Goal: Transaction & Acquisition: Purchase product/service

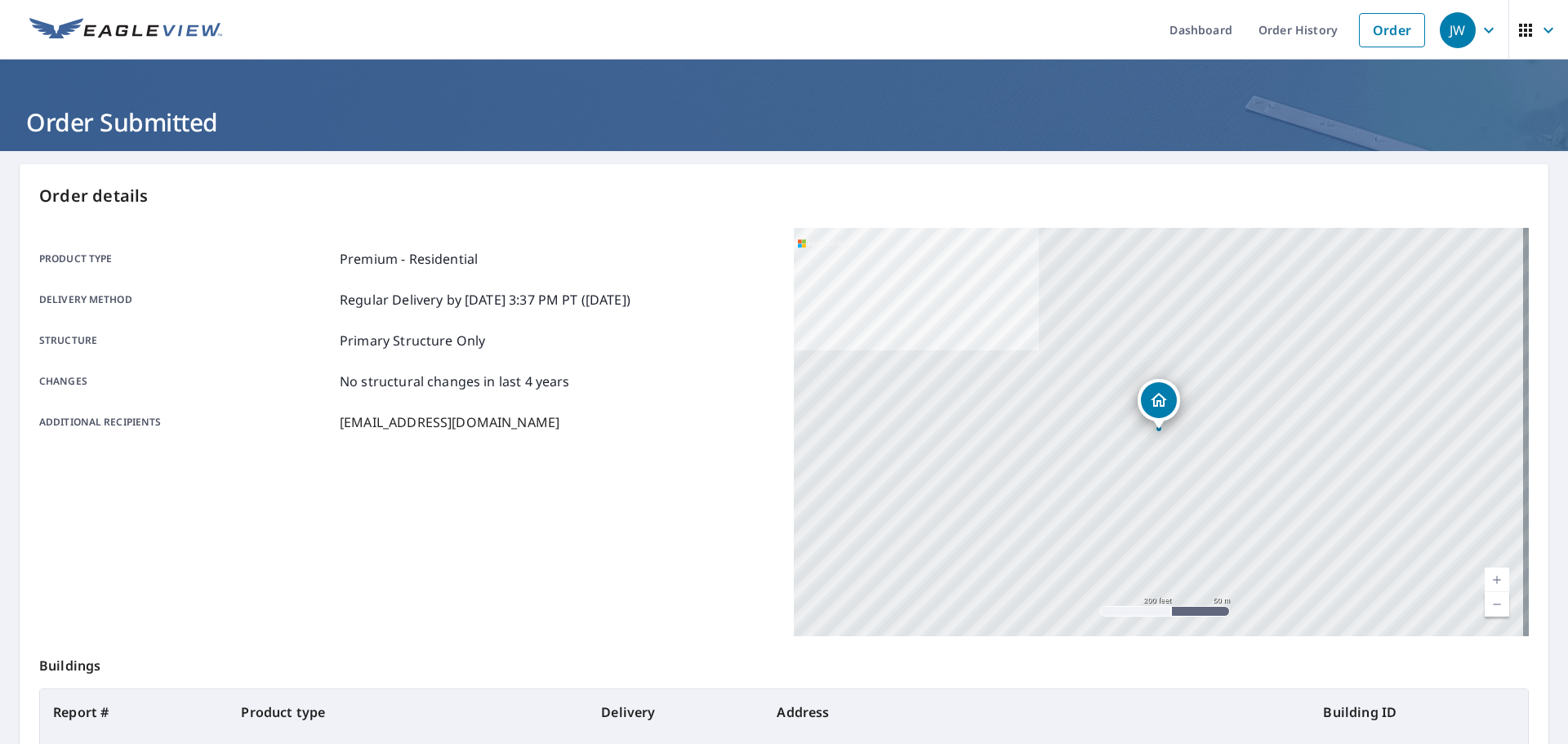
scroll to position [217, 0]
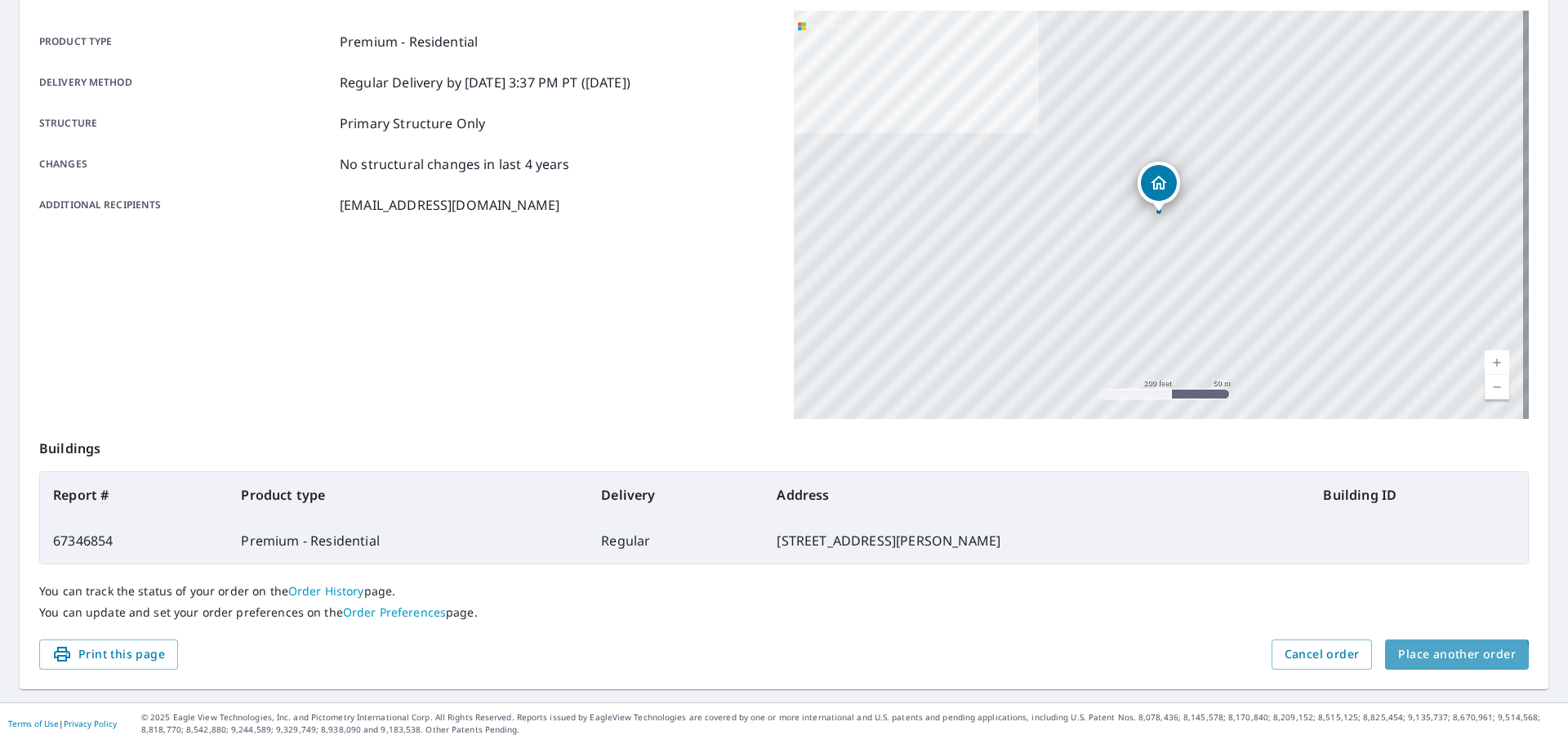
click at [1446, 660] on span "Place another order" at bounding box center [1457, 654] width 118 height 20
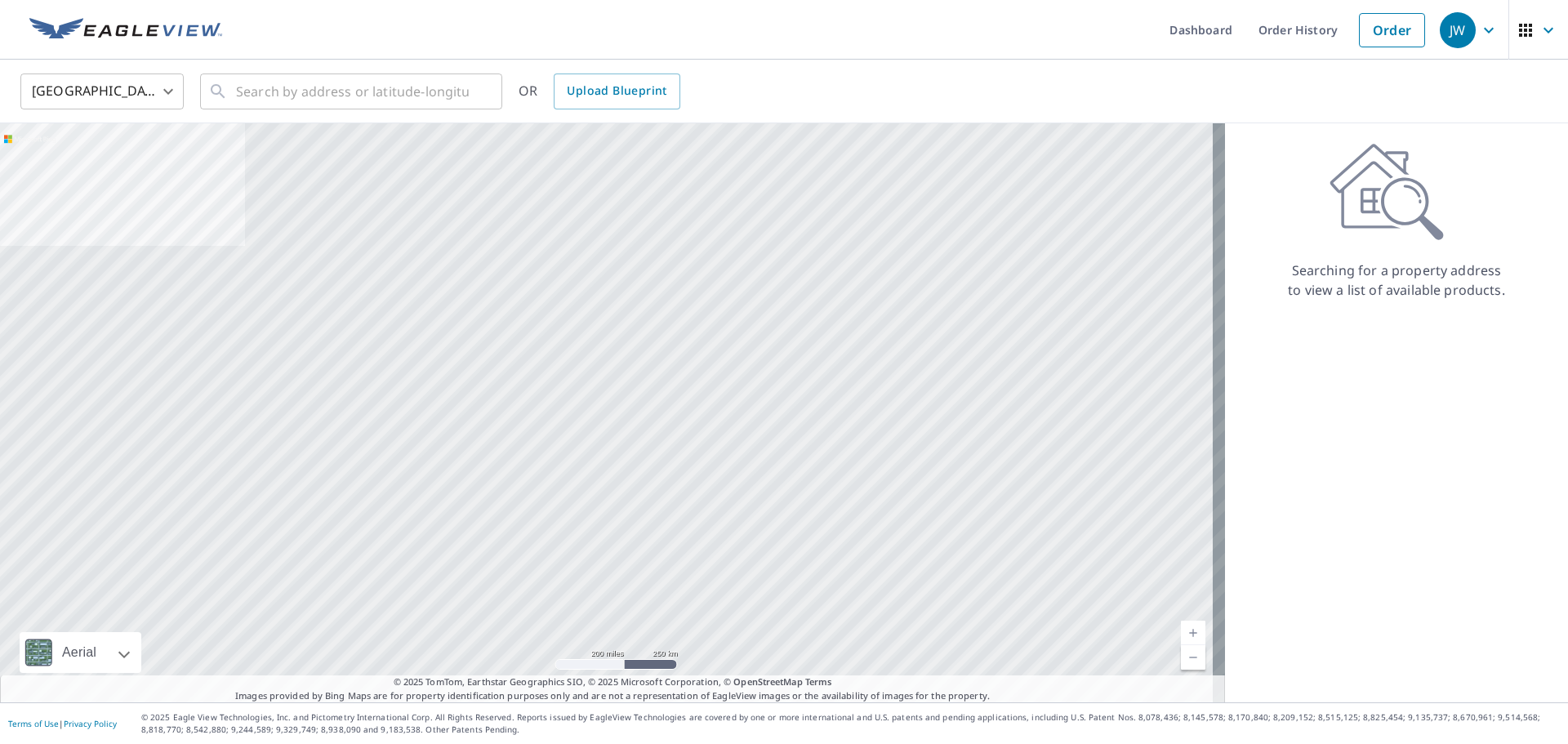
click at [80, 81] on body "JW JW Dashboard Order History Order JW United States US ​ ​ OR Upload Blueprint…" at bounding box center [784, 372] width 1568 height 744
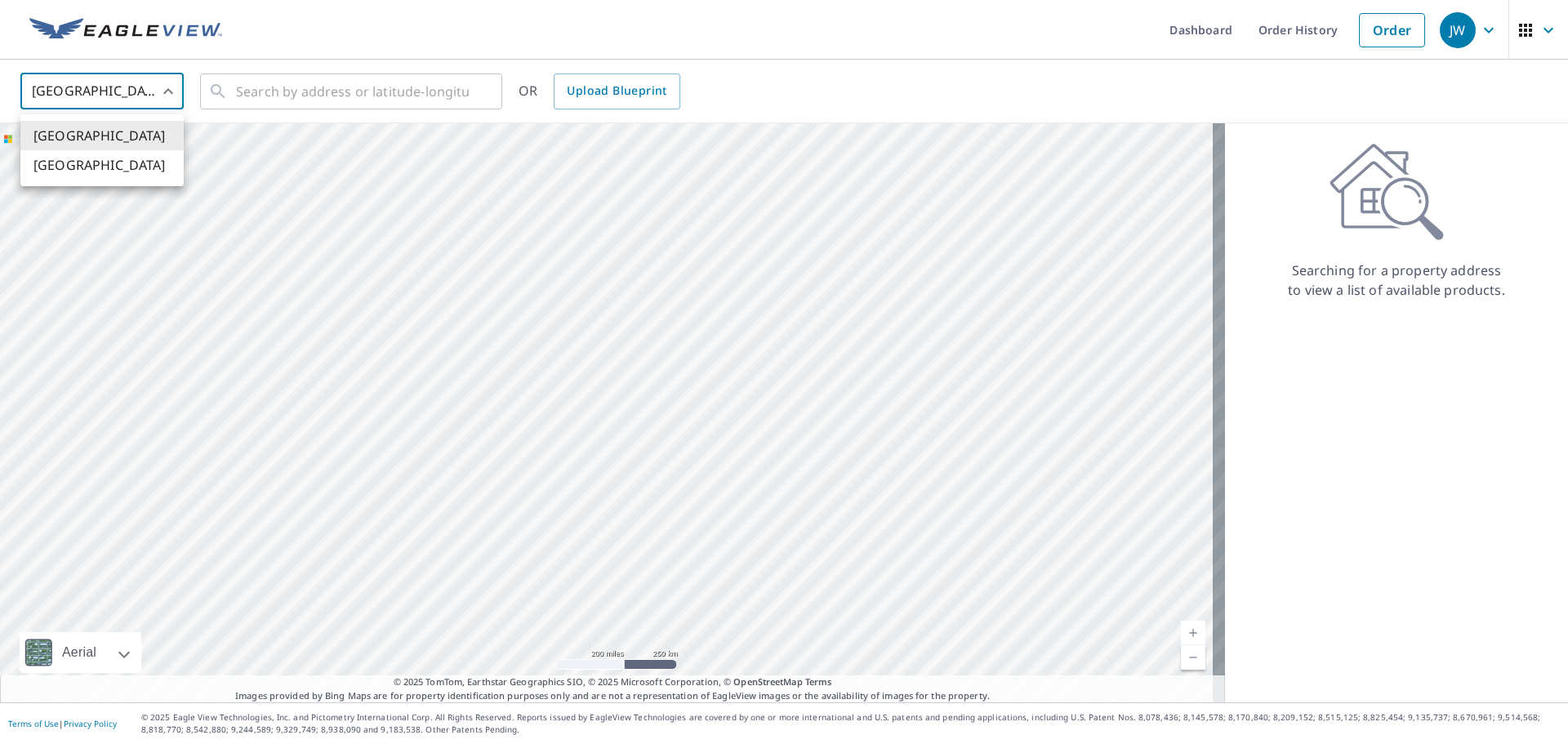
drag, startPoint x: 89, startPoint y: 179, endPoint x: 114, endPoint y: 166, distance: 28.2
click at [90, 178] on li "[GEOGRAPHIC_DATA]" at bounding box center [102, 165] width 163 height 29
type input "CA"
click at [246, 82] on input "text" at bounding box center [352, 91] width 233 height 46
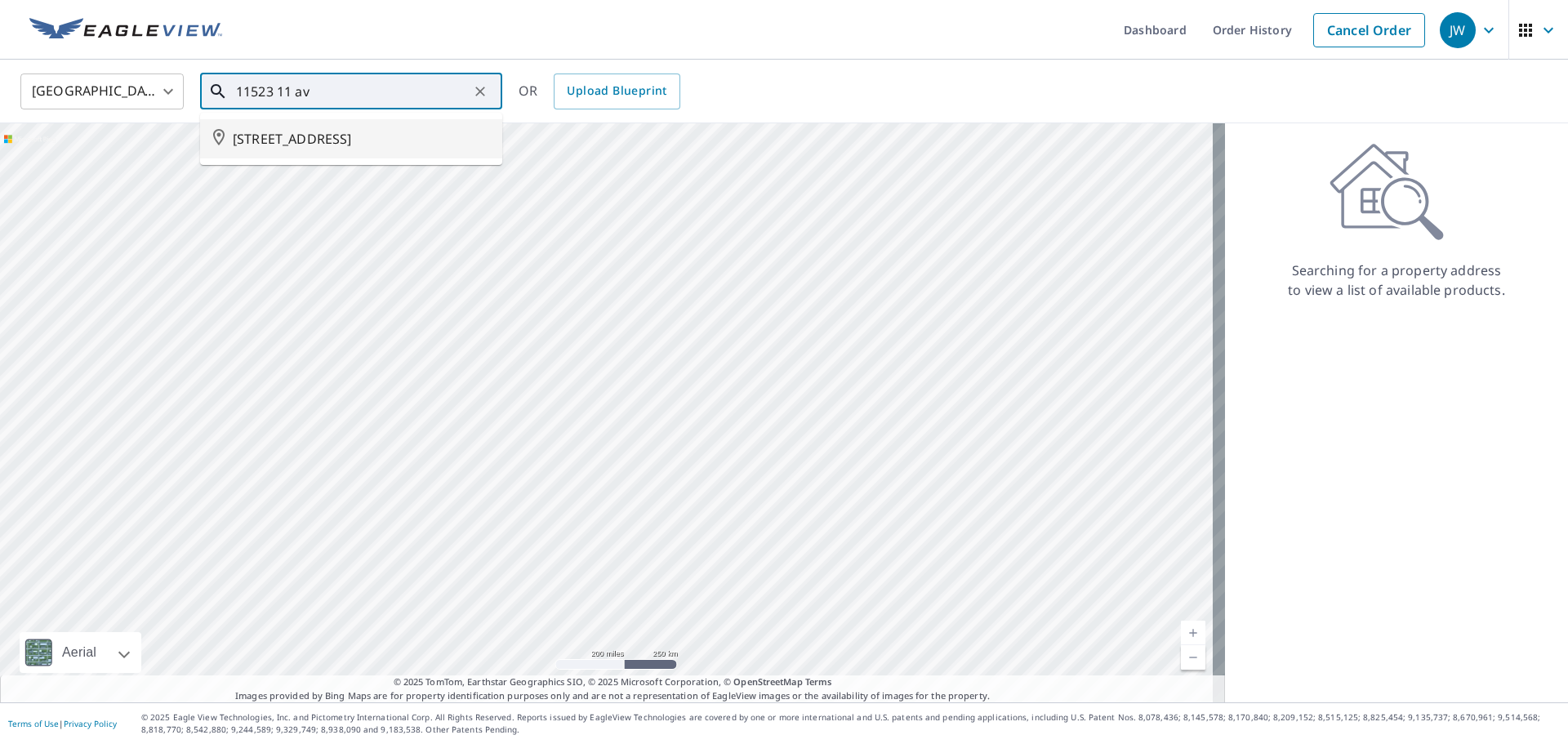
click at [308, 132] on span "[STREET_ADDRESS]" at bounding box center [361, 138] width 256 height 20
type input "[STREET_ADDRESS]"
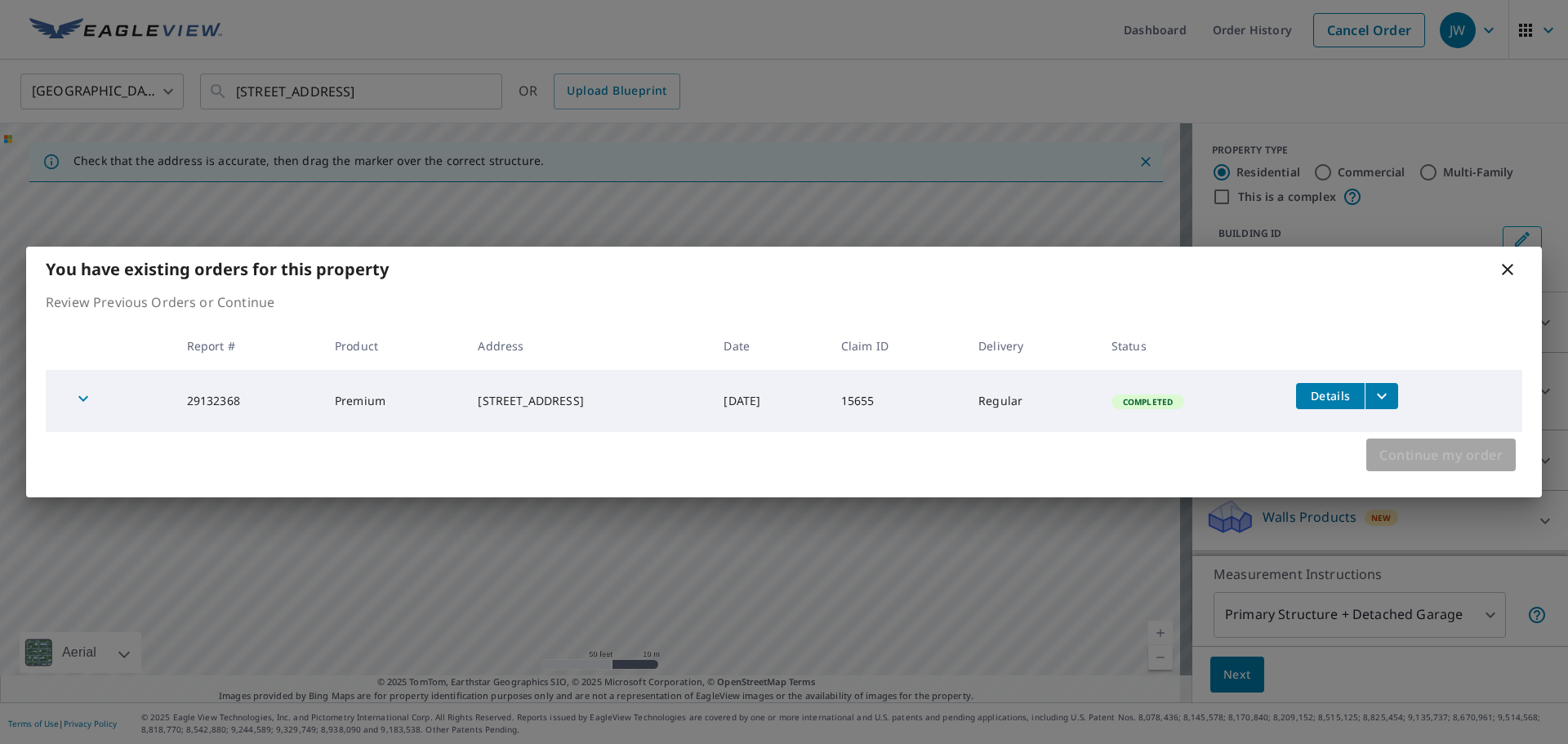
click at [1381, 462] on span "Continue my order" at bounding box center [1441, 454] width 123 height 23
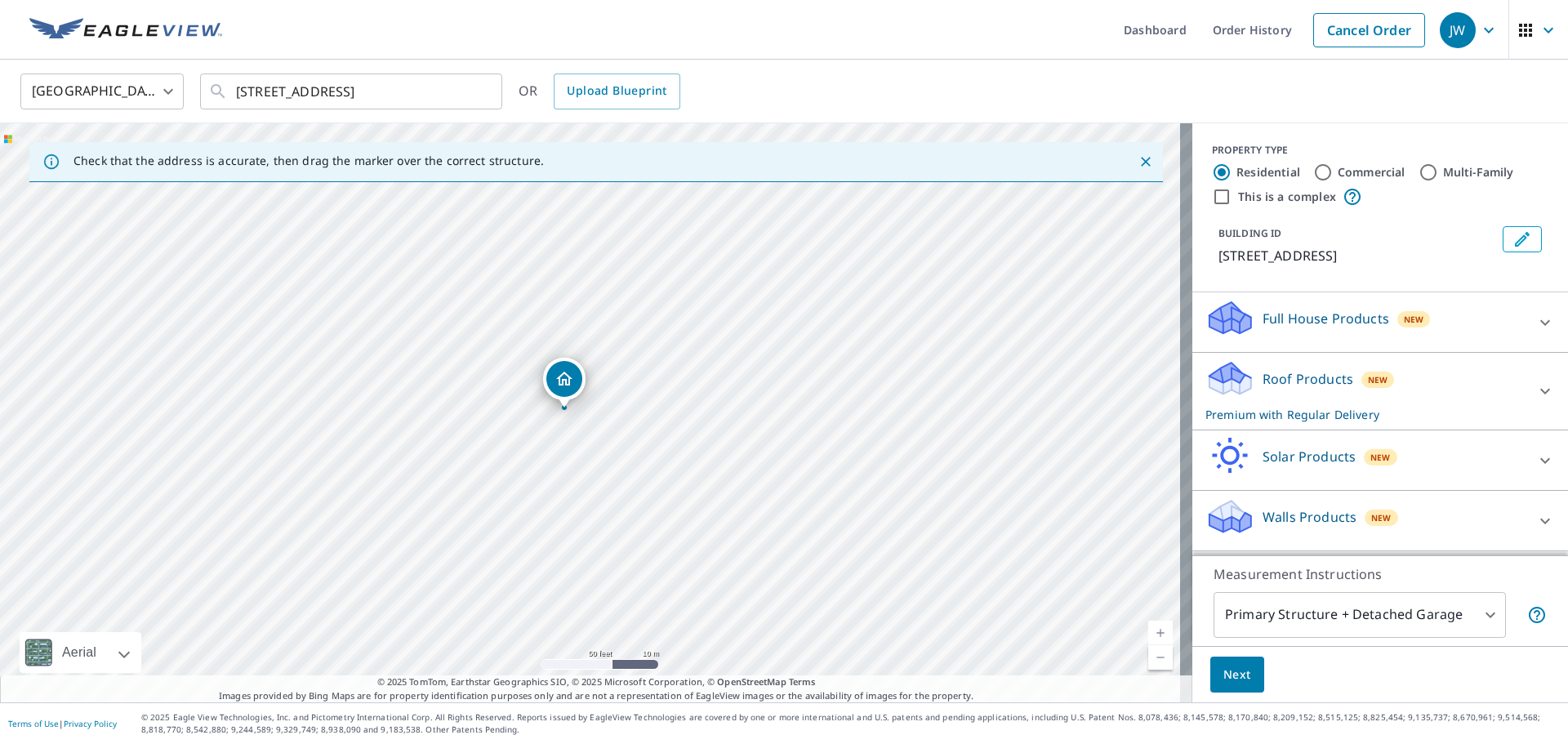
drag, startPoint x: 586, startPoint y: 391, endPoint x: 568, endPoint y: 386, distance: 18.7
click at [1247, 673] on button "Next" at bounding box center [1237, 674] width 54 height 37
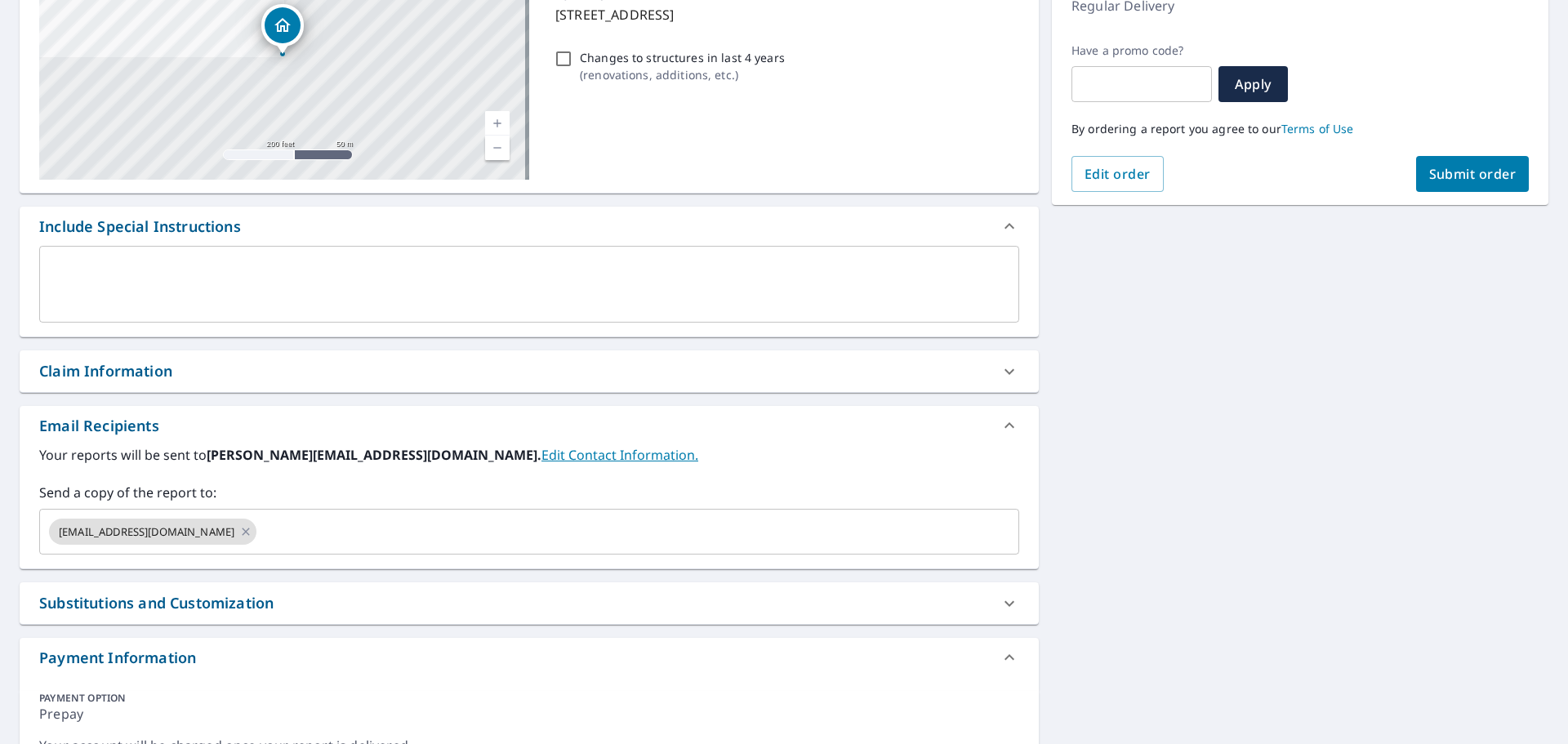
scroll to position [341, 0]
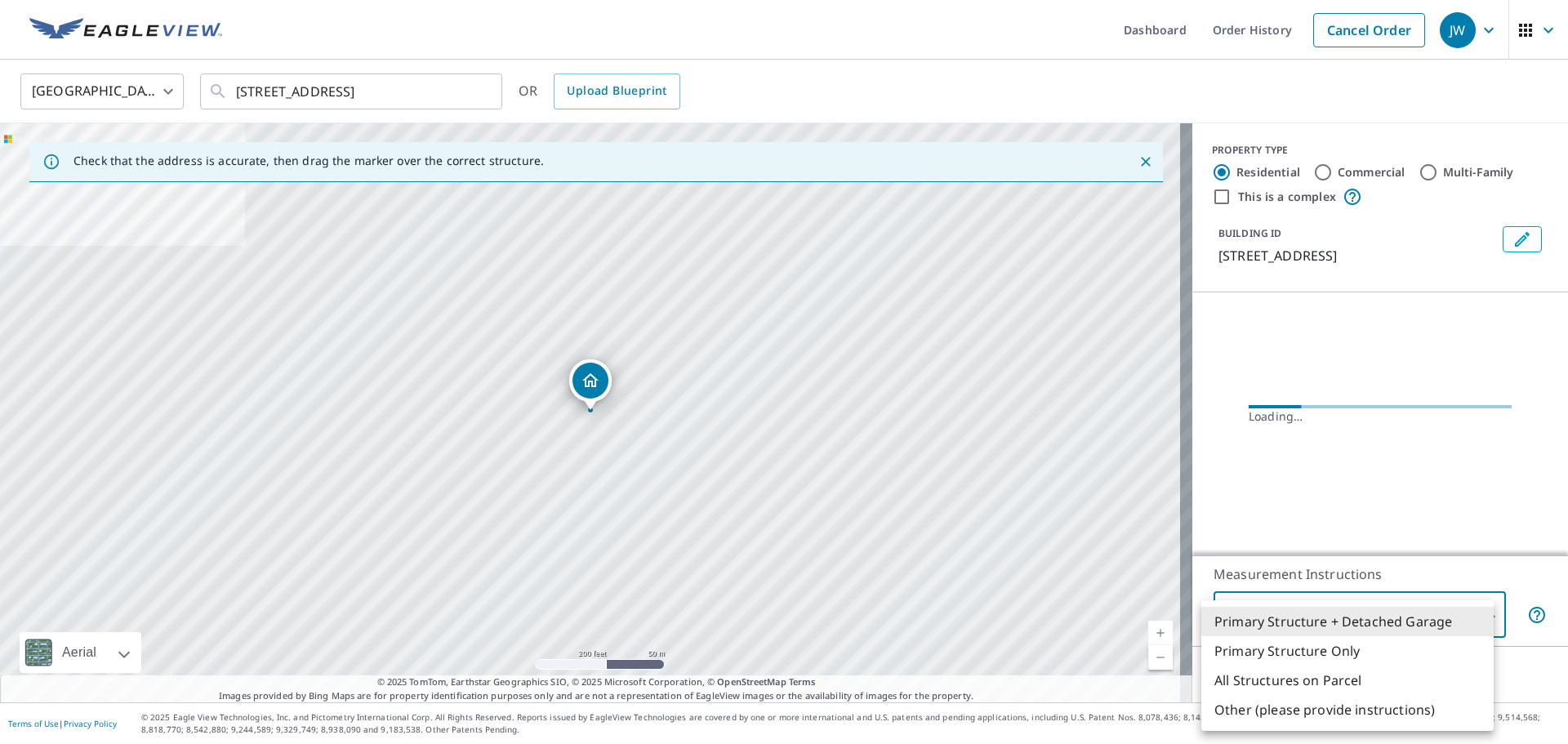
click at [1315, 618] on body "JW JW Dashboard Order History Cancel Order JW Canada CA ​ [STREET_ADDRESS] ​ OR…" at bounding box center [784, 372] width 1568 height 744
click at [1310, 650] on li "Primary Structure Only" at bounding box center [1347, 650] width 292 height 29
type input "2"
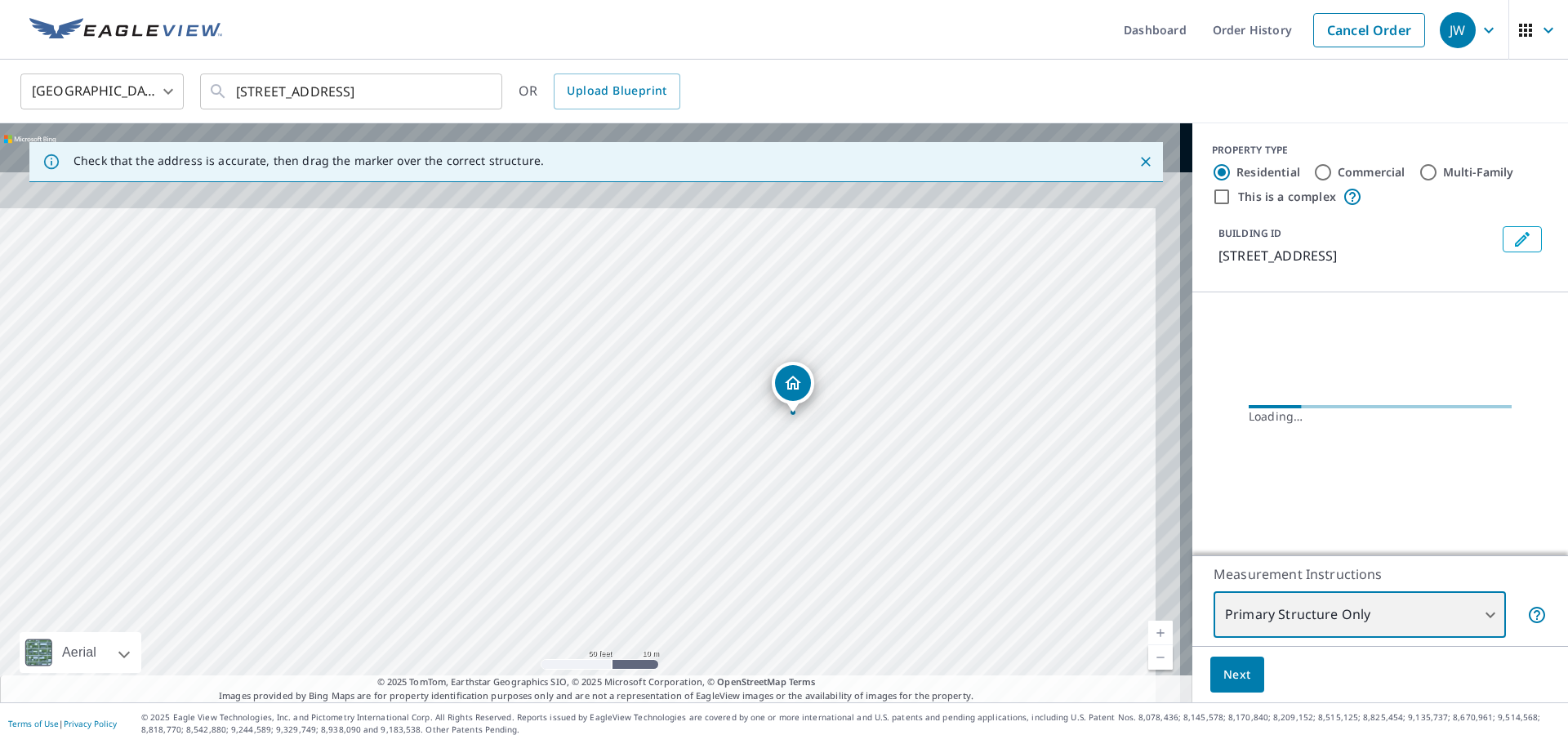
drag, startPoint x: 971, startPoint y: 266, endPoint x: 841, endPoint y: 563, distance: 324.2
click at [841, 563] on div "[STREET_ADDRESS]" at bounding box center [596, 412] width 1192 height 578
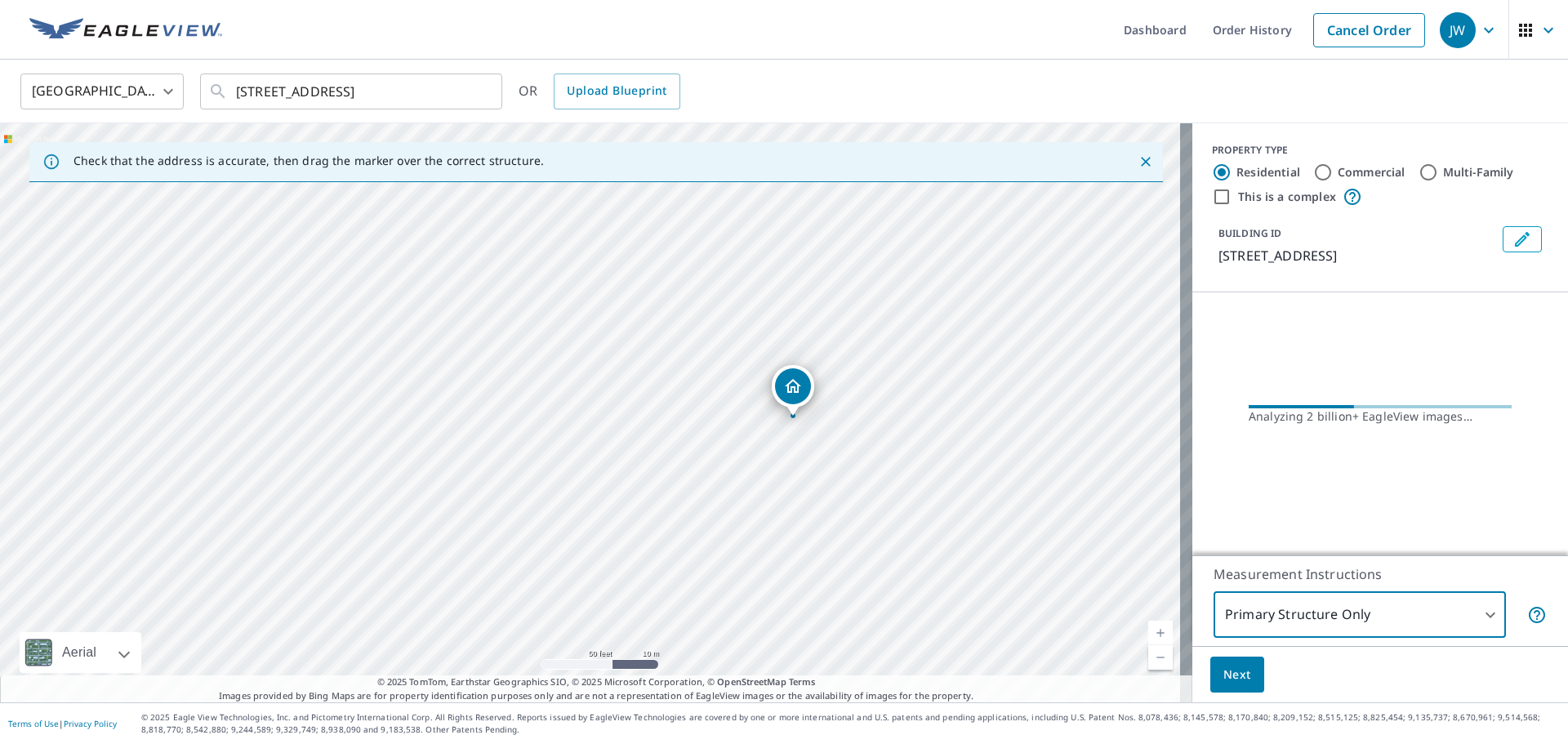
click at [1227, 675] on span "Next" at bounding box center [1237, 675] width 28 height 20
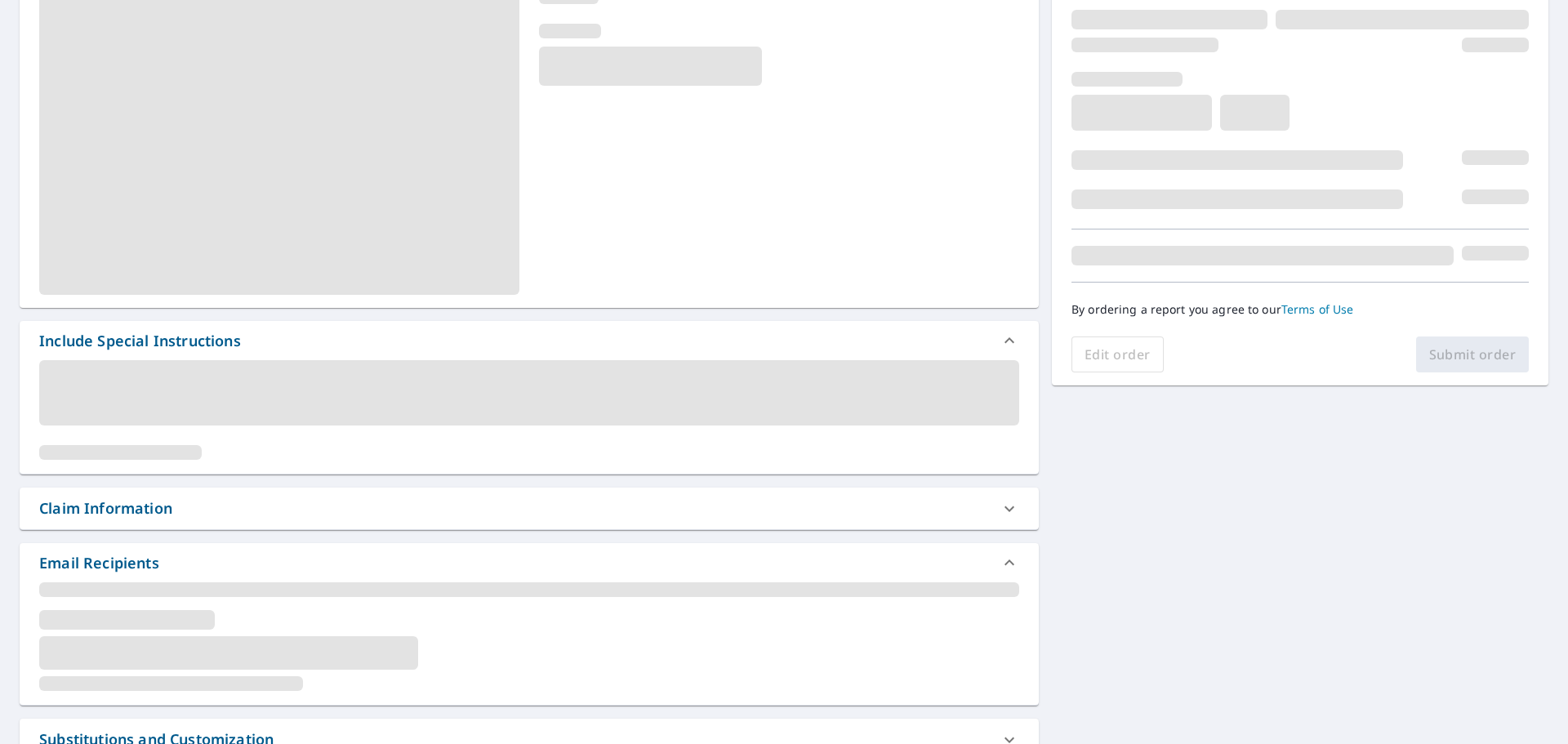
scroll to position [245, 0]
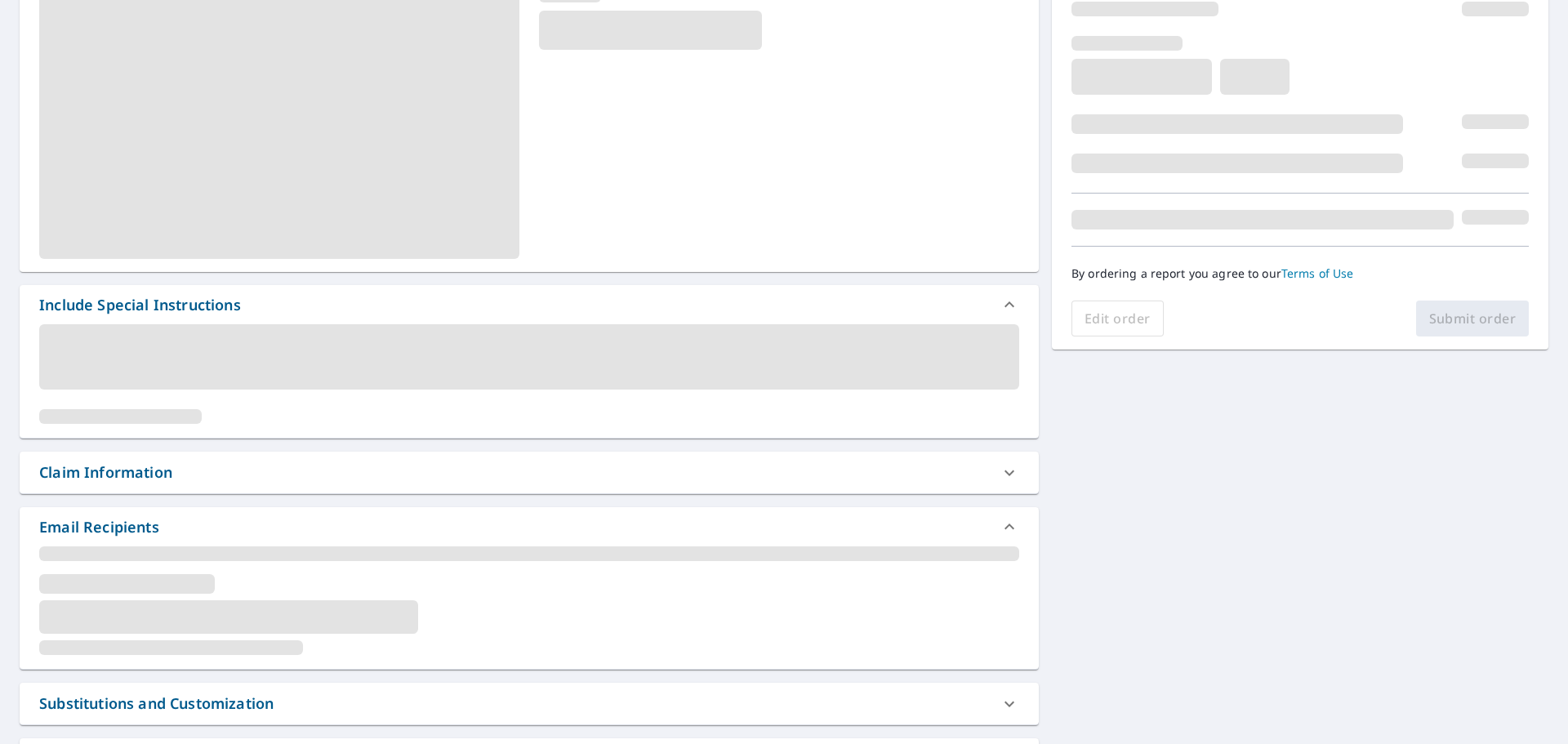
click at [163, 456] on div "Claim Information" at bounding box center [529, 472] width 1019 height 42
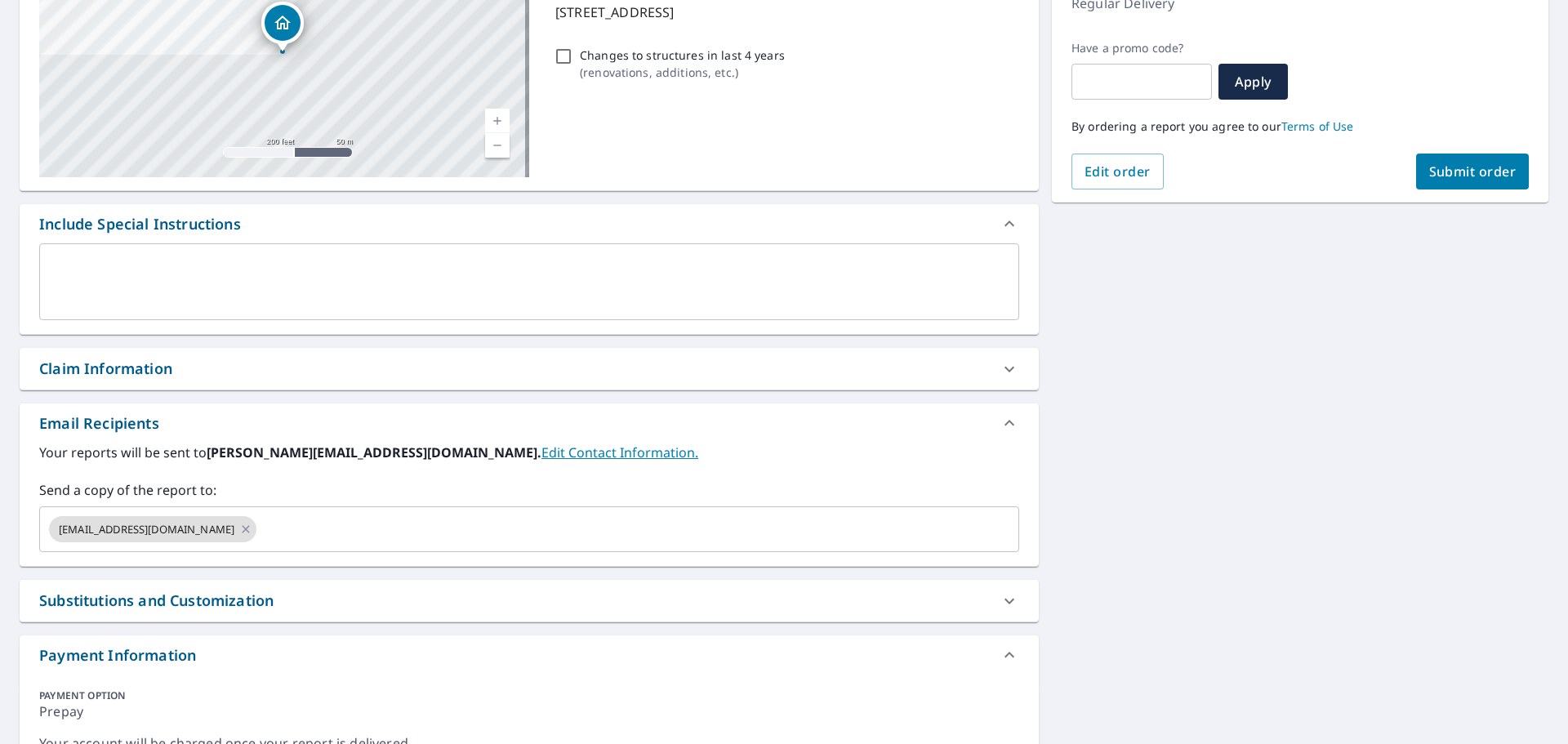
click at [160, 391] on div "[STREET_ADDRESS][GEOGRAPHIC_DATA] A standard road map Aerial A detailed look fr…" at bounding box center [529, 352] width 1019 height 866
click at [149, 390] on div "[STREET_ADDRESS][GEOGRAPHIC_DATA] A standard road map Aerial A detailed look fr…" at bounding box center [529, 352] width 1019 height 866
drag, startPoint x: 154, startPoint y: 375, endPoint x: 148, endPoint y: 385, distance: 11.7
click at [151, 380] on div "Claim Information" at bounding box center [529, 369] width 1019 height 42
checkbox input "true"
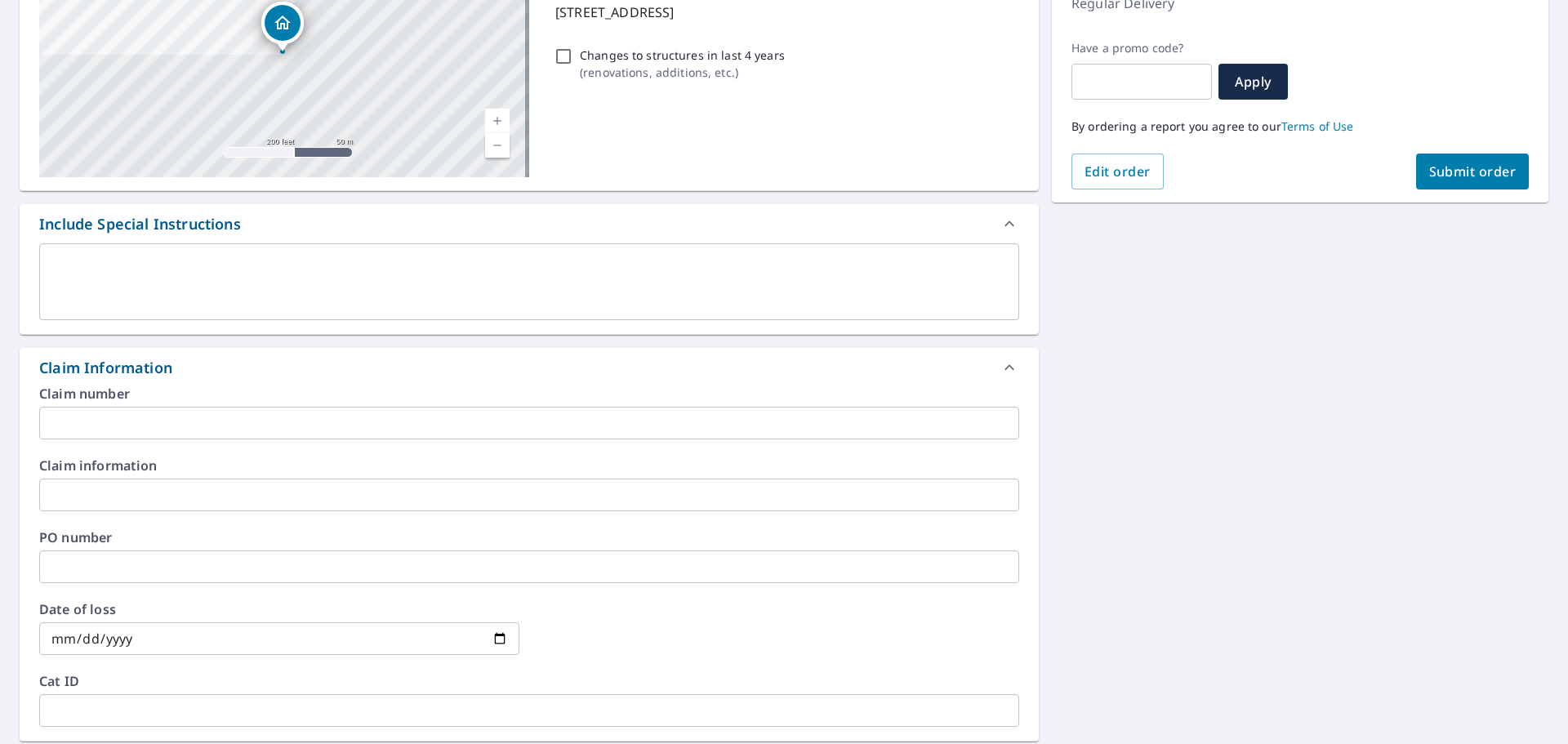
click at [103, 448] on div "Claim number ​ Claim information ​ PO number ​ Date of loss ​ Cat ID ​" at bounding box center [529, 563] width 1019 height 353
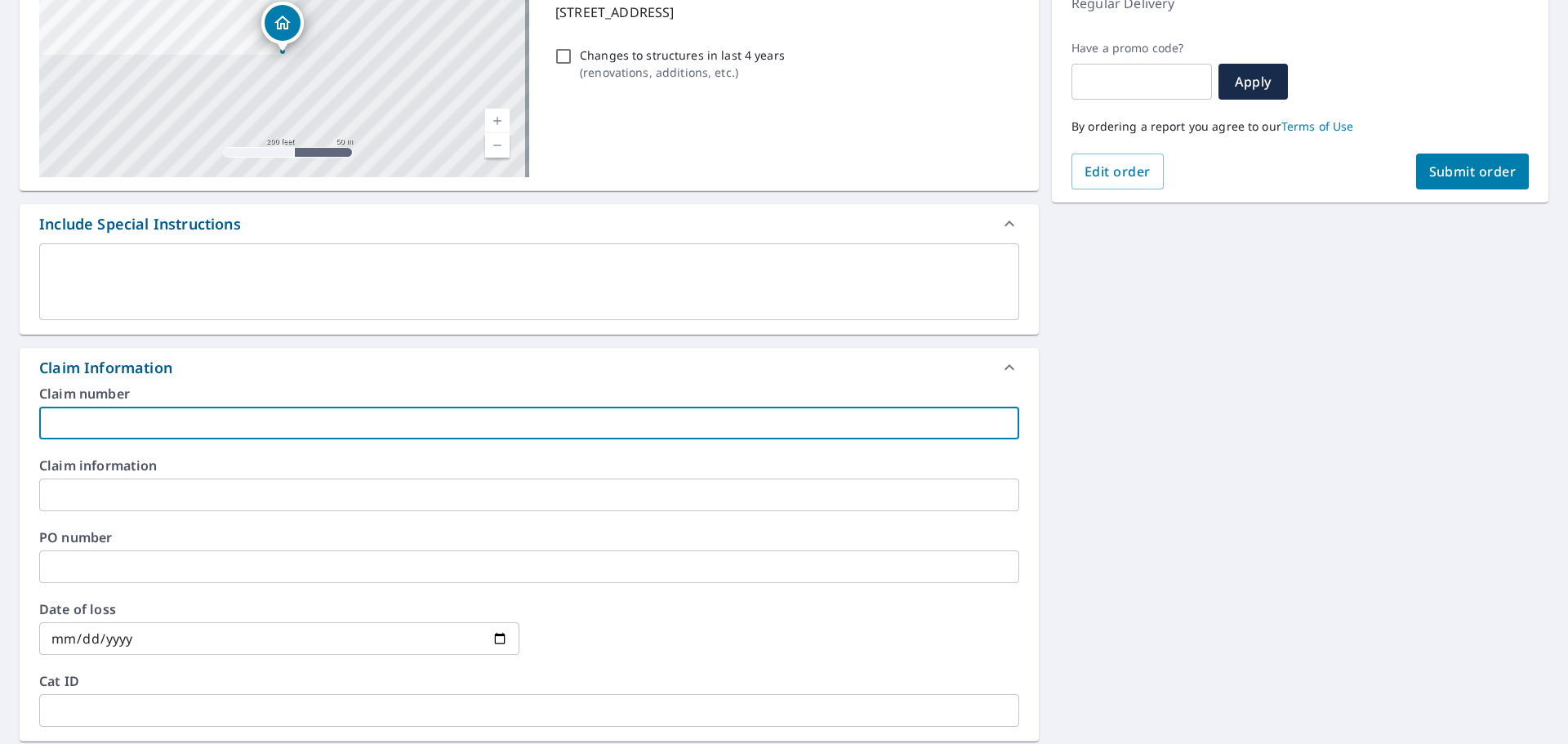
click at [99, 423] on input "text" at bounding box center [529, 422] width 980 height 32
type input "2"
checkbox input "true"
type input "28"
checkbox input "true"
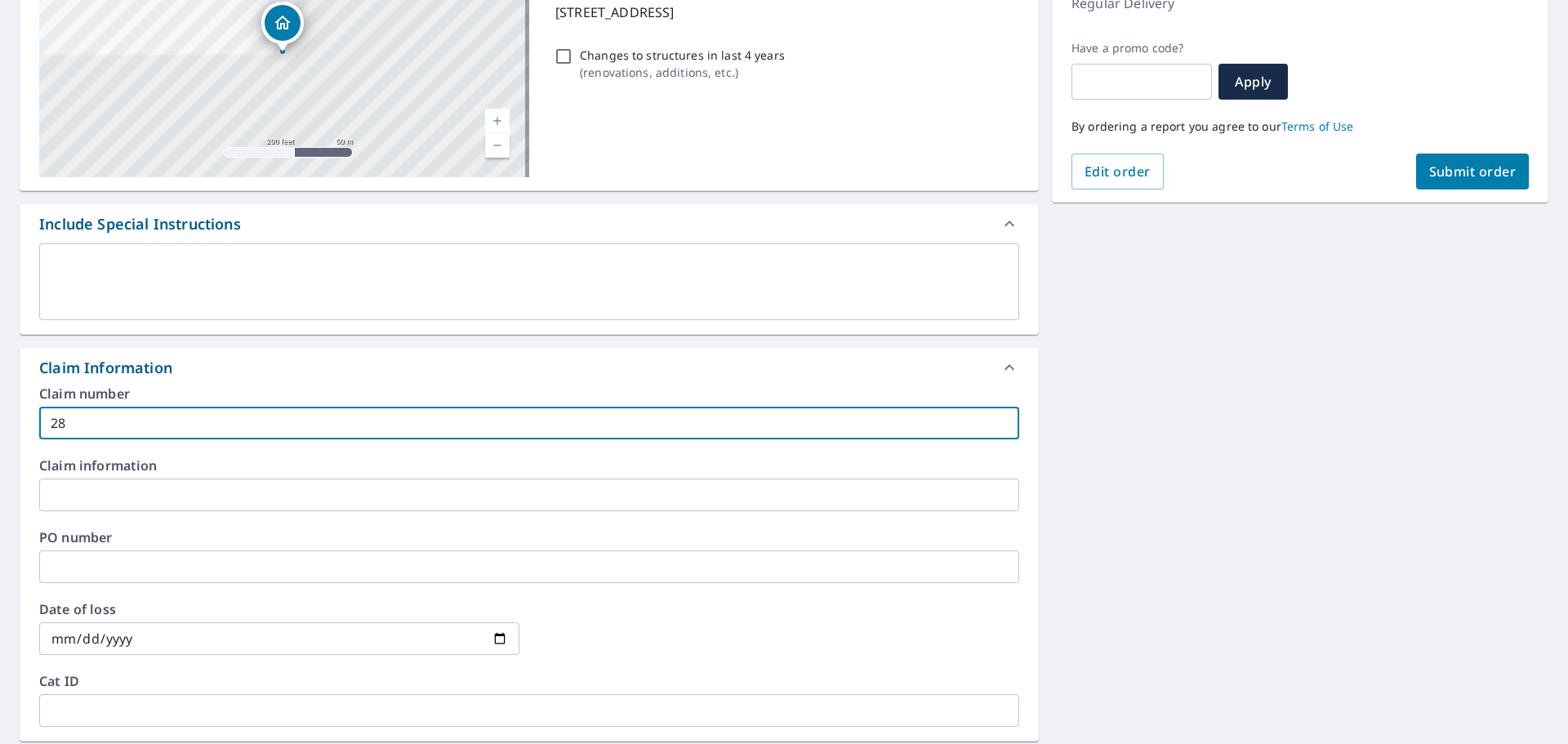
type input "282"
checkbox input "true"
type input "2826"
checkbox input "true"
type input "282"
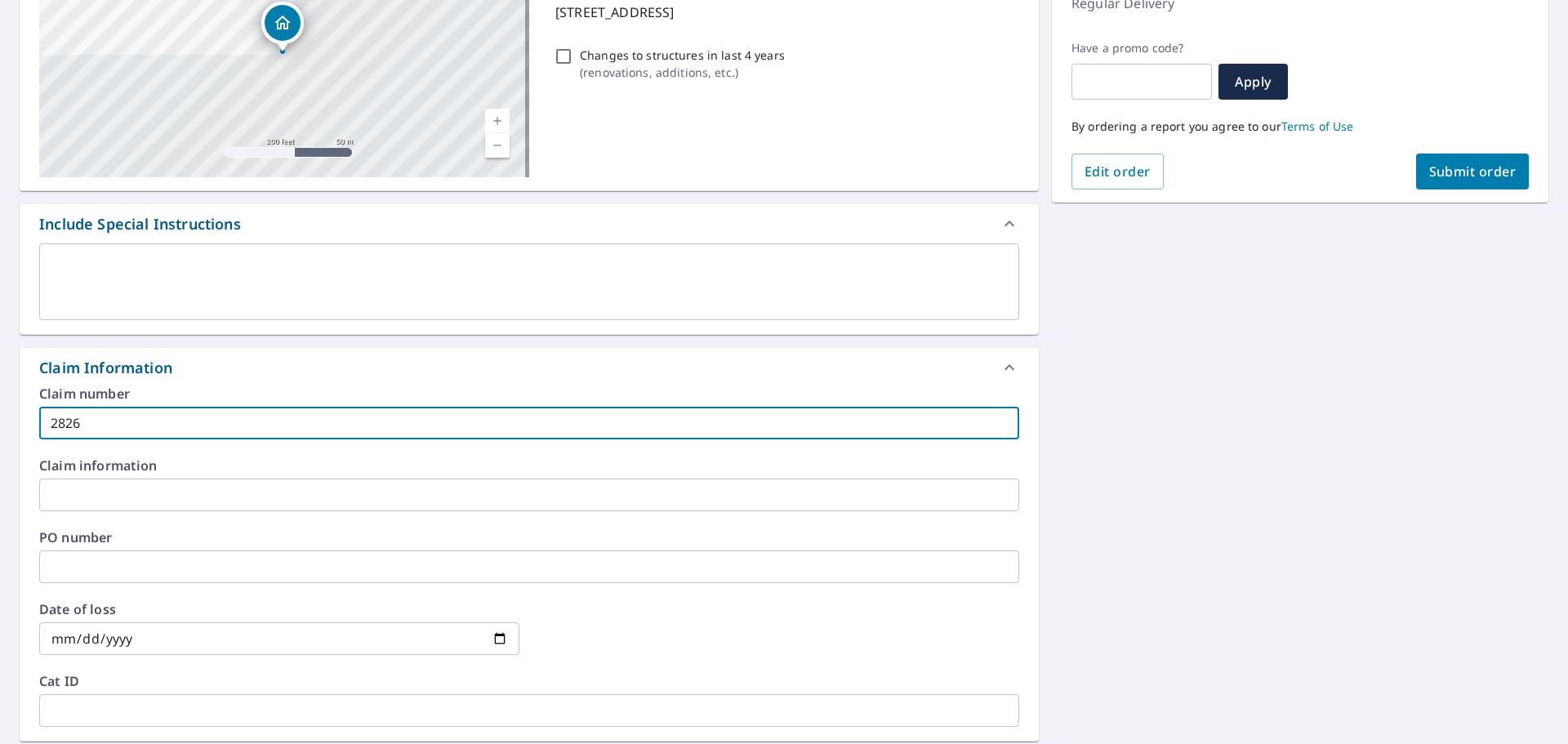
checkbox input "true"
type input "2828"
checkbox input "true"
type input "28286"
checkbox input "true"
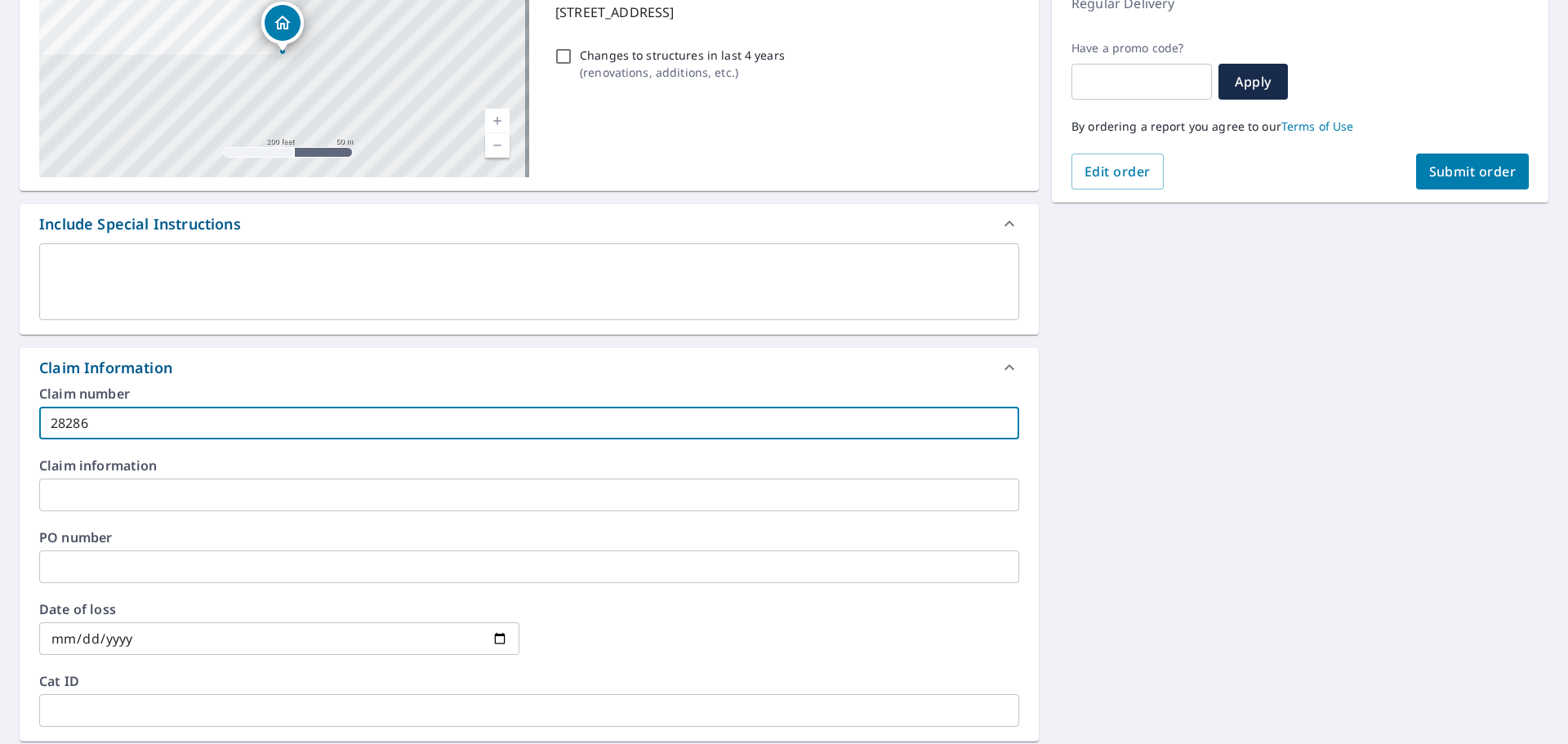
type input "28286"
click at [127, 508] on input "text" at bounding box center [529, 495] width 980 height 32
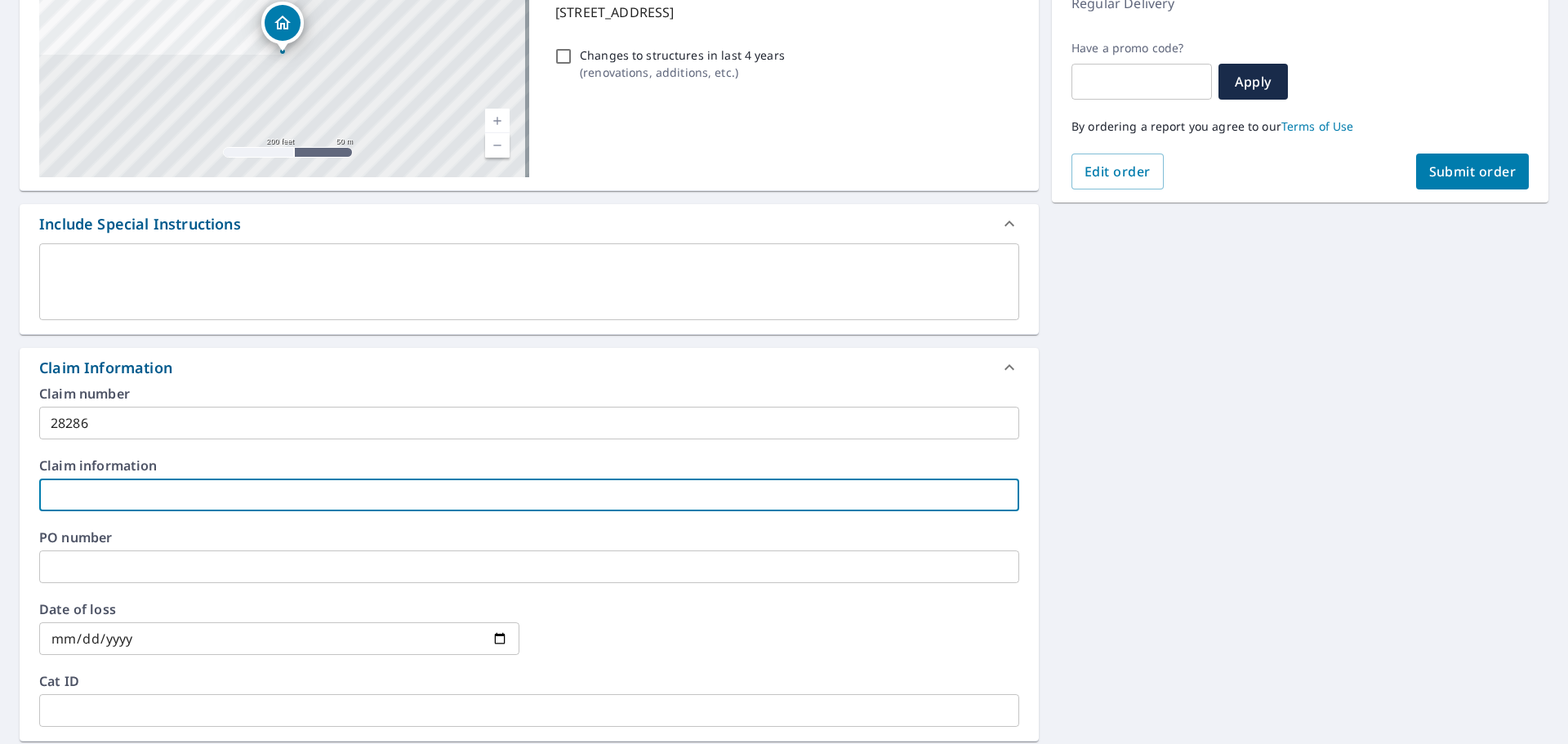
type input "M"
checkbox input "true"
type input "Me"
checkbox input "true"
type input "Mey"
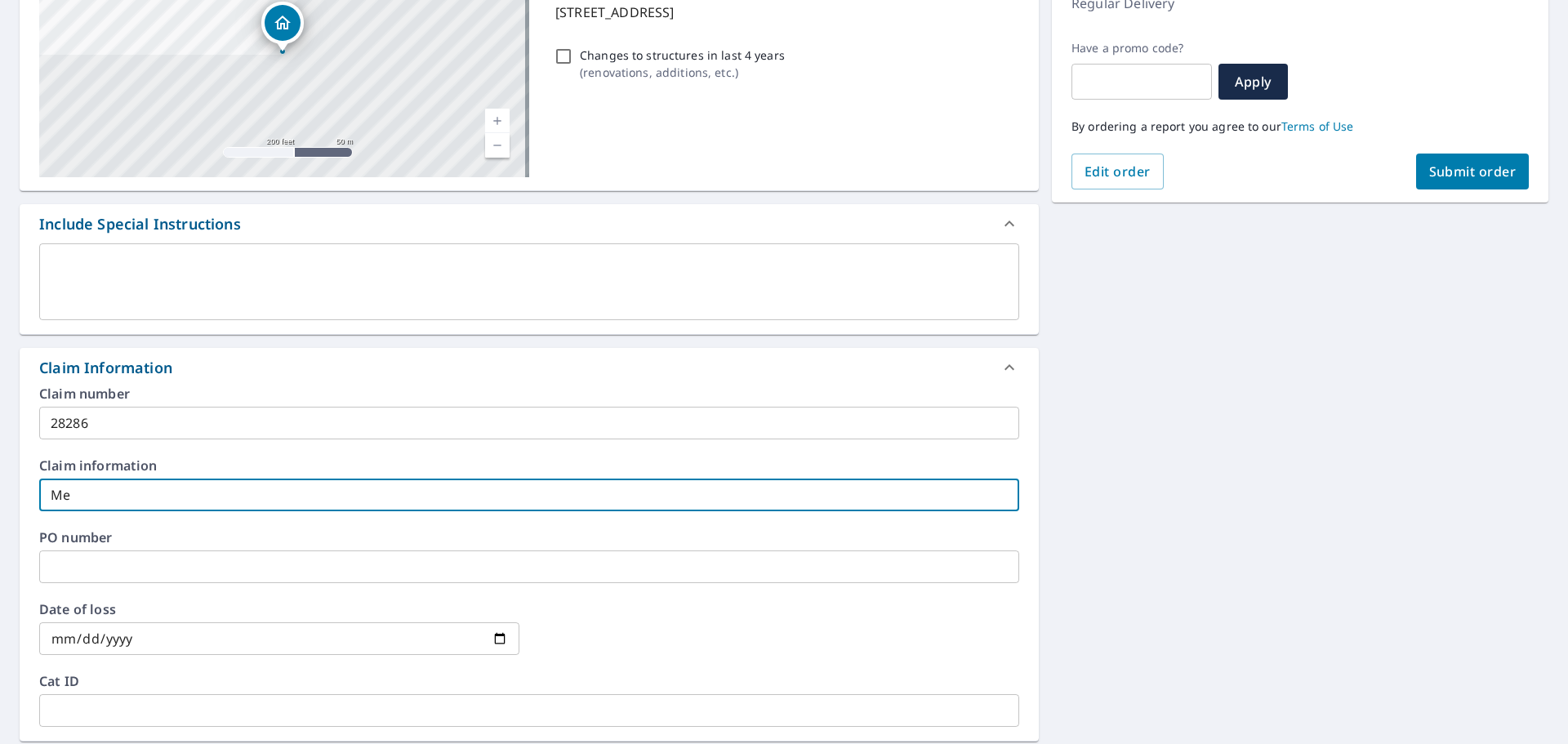
checkbox input "true"
type input "Meye"
checkbox input "true"
type input "[PERSON_NAME]"
checkbox input "true"
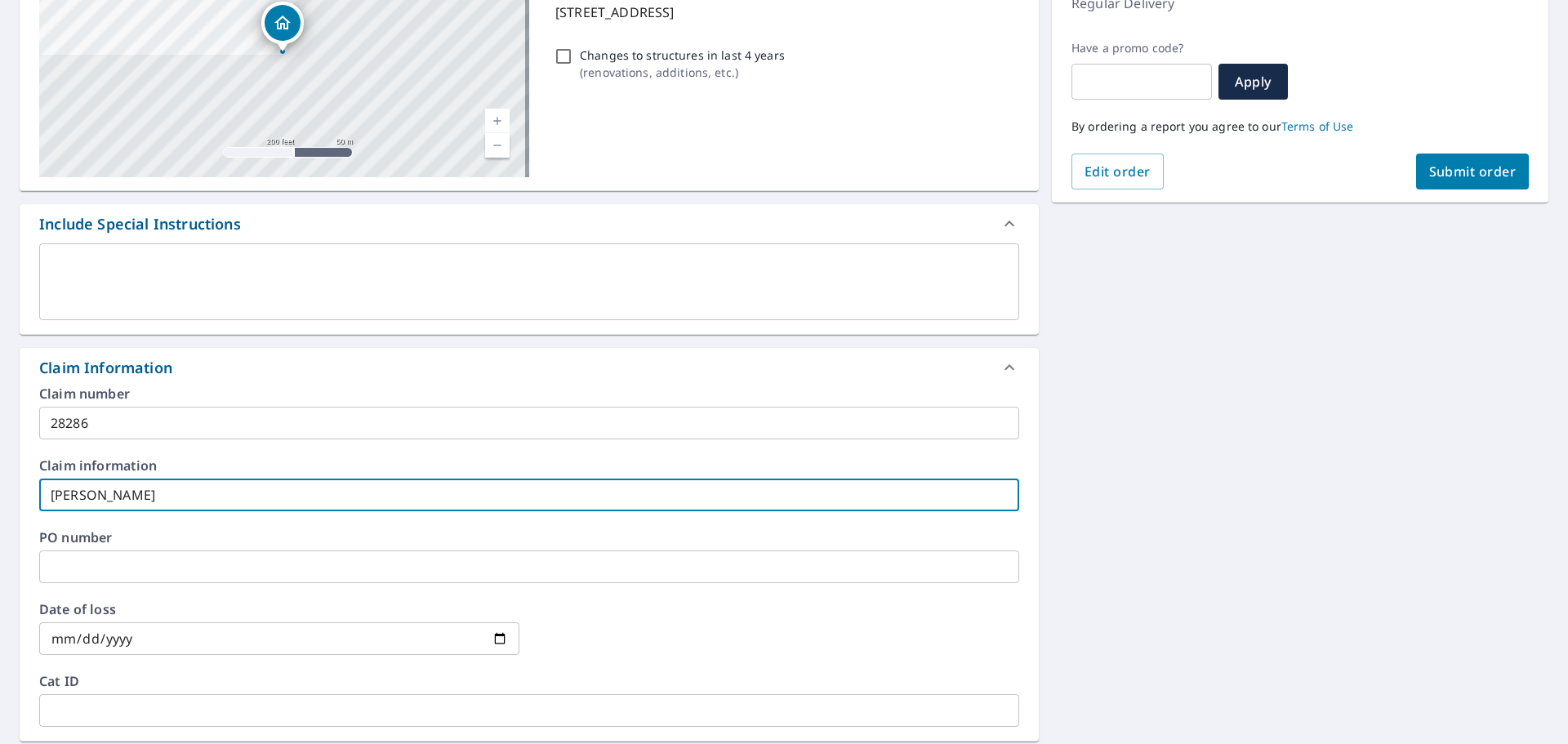
type input "[PERSON_NAME]"
checkbox input "true"
type input "[PERSON_NAME]"
click at [1466, 196] on div "Order Summary Premium Regular Delivery Have a promo code? ​ Apply By ordering a…" at bounding box center [1300, 61] width 497 height 283
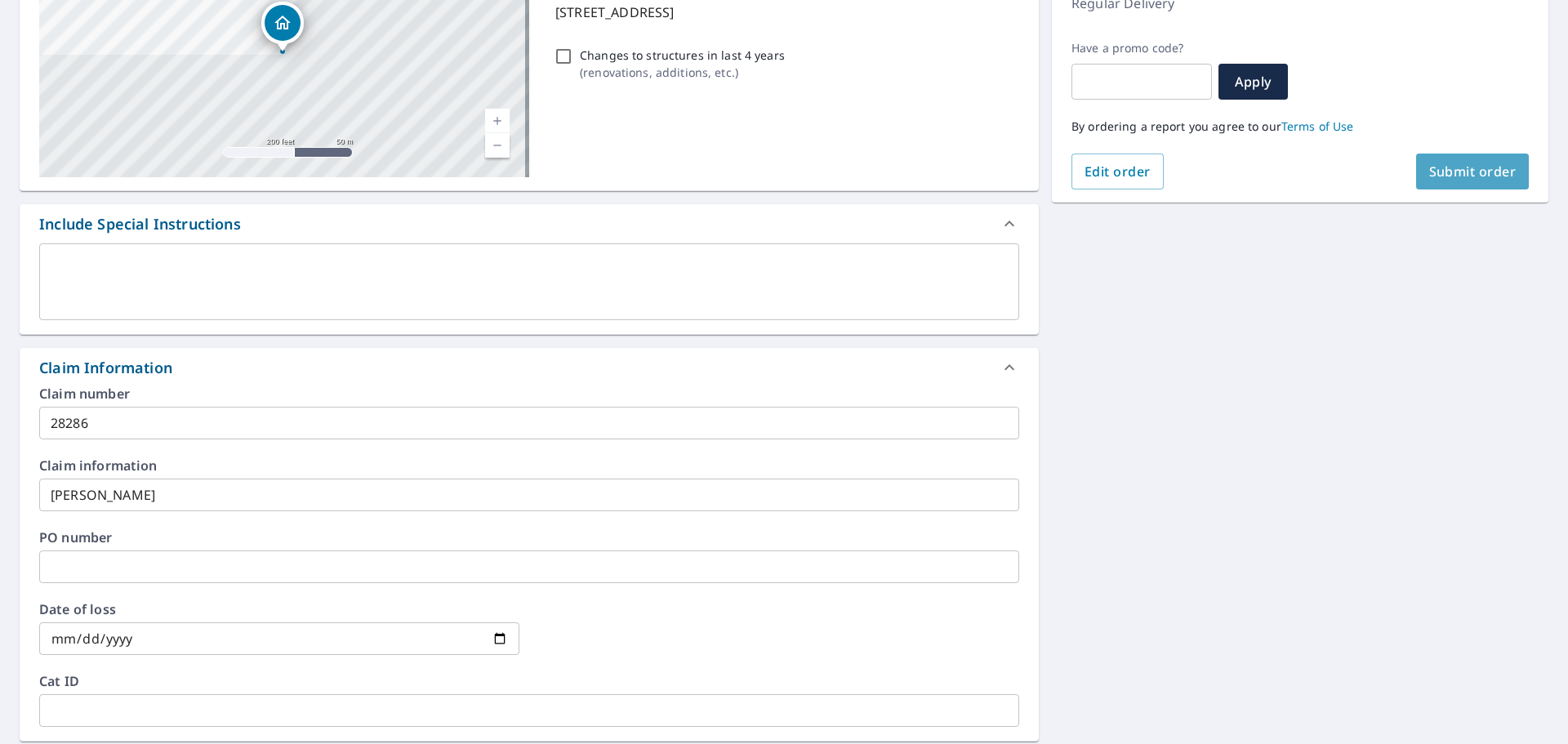
click at [1465, 187] on button "Submit order" at bounding box center [1472, 171] width 114 height 36
checkbox input "true"
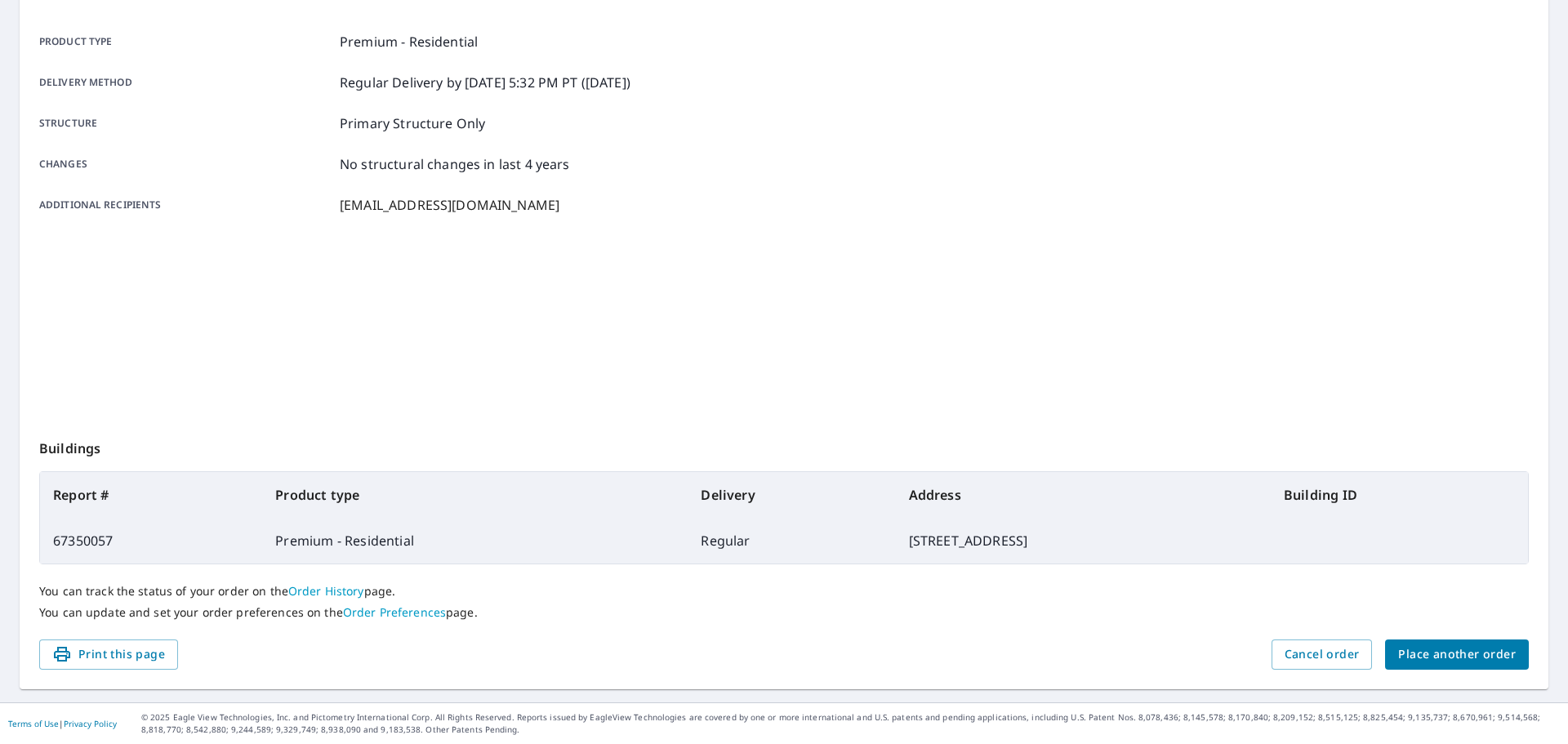
scroll to position [217, 0]
